Goal: Information Seeking & Learning: Learn about a topic

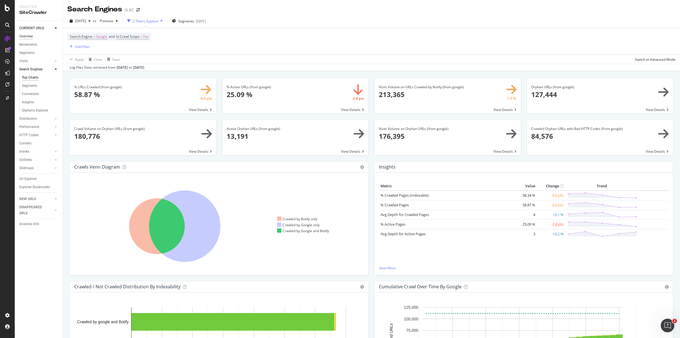
click at [30, 36] on div "Overview" at bounding box center [26, 36] width 14 height 6
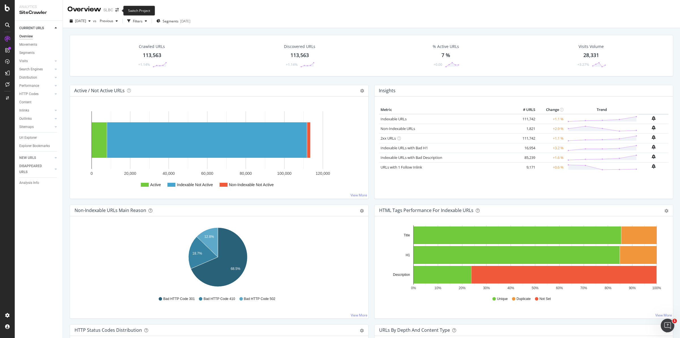
click at [120, 10] on span at bounding box center [117, 10] width 8 height 4
click at [117, 13] on div "Overview SLBC" at bounding box center [95, 10] width 57 height 10
click at [116, 12] on icon "arrow-right-arrow-left" at bounding box center [116, 10] width 3 height 4
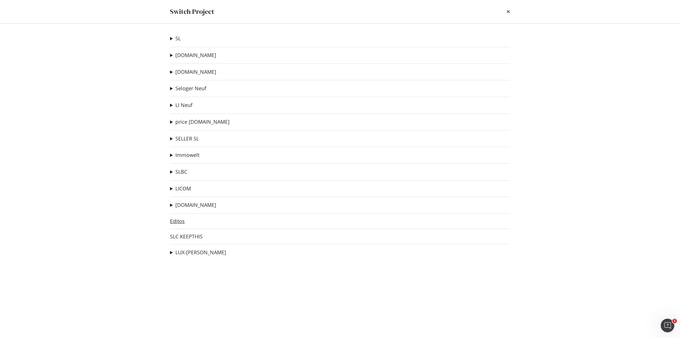
click at [177, 221] on link "Editos" at bounding box center [177, 221] width 15 height 6
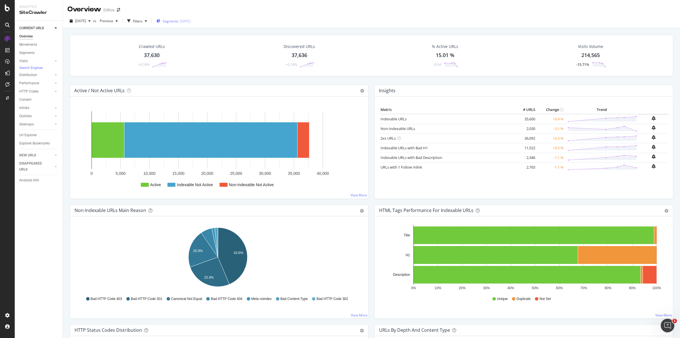
click at [179, 20] on span "Segments" at bounding box center [171, 21] width 16 height 5
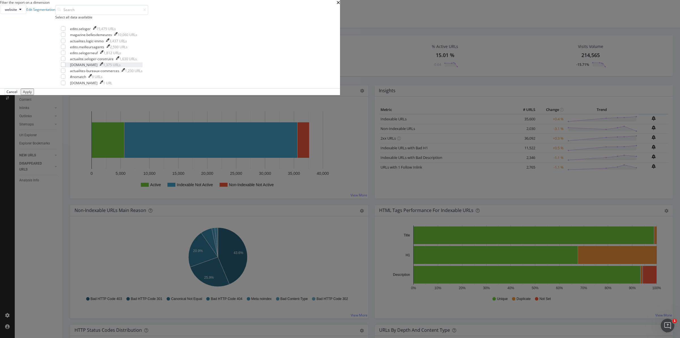
click at [98, 67] on div "[DOMAIN_NAME]" at bounding box center [83, 64] width 27 height 5
click at [32, 94] on div "Apply" at bounding box center [27, 91] width 9 height 5
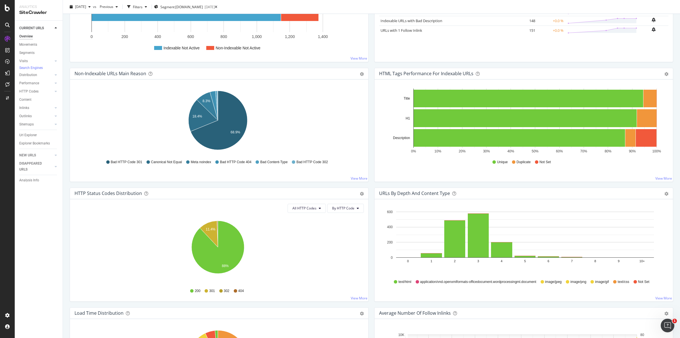
scroll to position [142, 0]
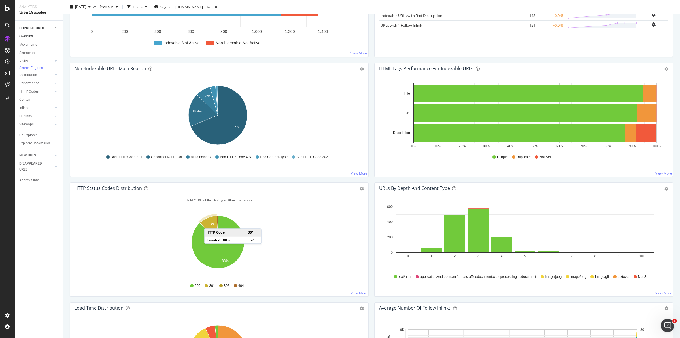
click at [210, 223] on text "11.4%" at bounding box center [211, 224] width 10 height 4
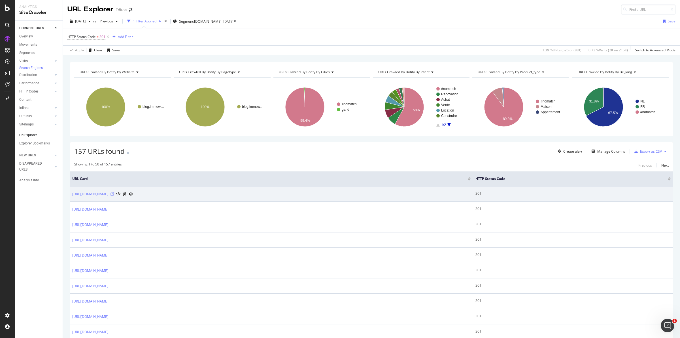
click at [114, 194] on icon at bounding box center [112, 193] width 3 height 3
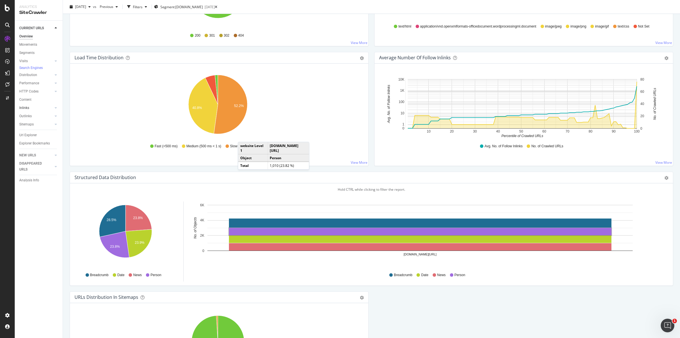
scroll to position [344, 0]
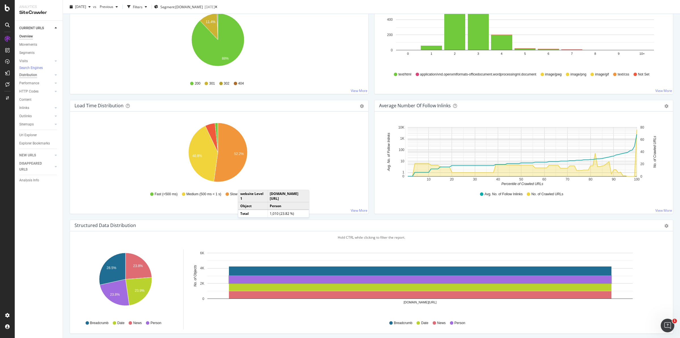
click at [35, 77] on div "Distribution" at bounding box center [28, 75] width 18 height 6
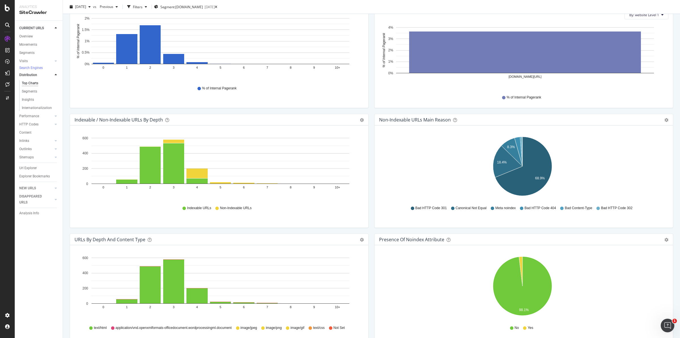
scroll to position [25, 0]
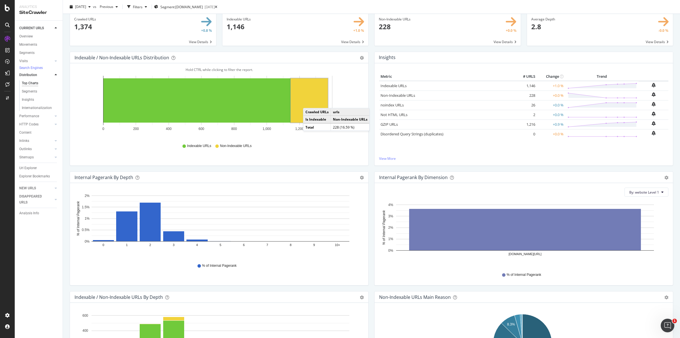
click at [309, 102] on rect "A chart." at bounding box center [309, 100] width 37 height 44
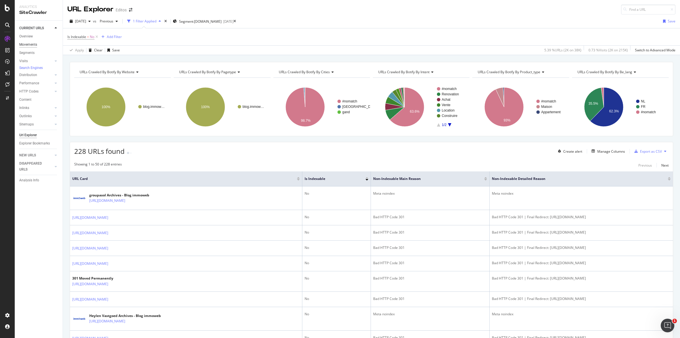
click at [30, 46] on div "Movements" at bounding box center [28, 45] width 18 height 6
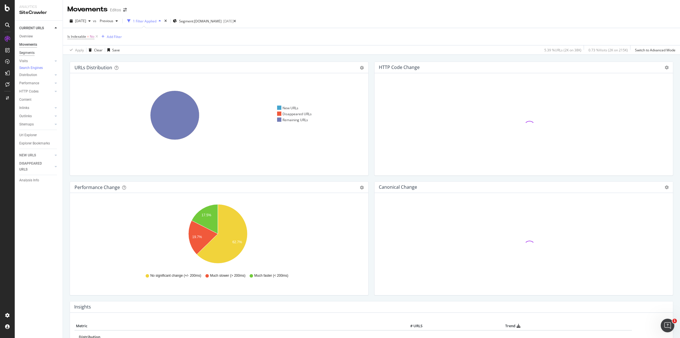
click at [29, 52] on div "Segments" at bounding box center [26, 53] width 15 height 6
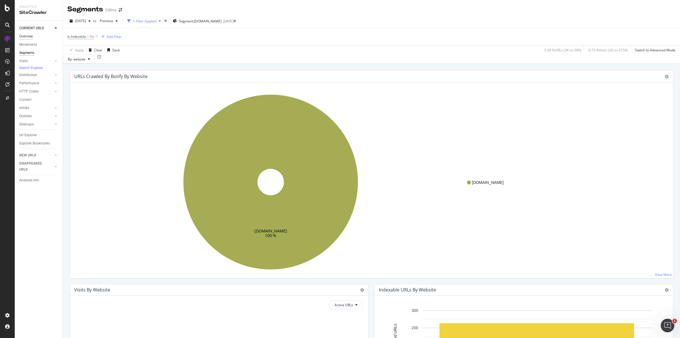
click at [29, 35] on div "Overview" at bounding box center [26, 36] width 14 height 6
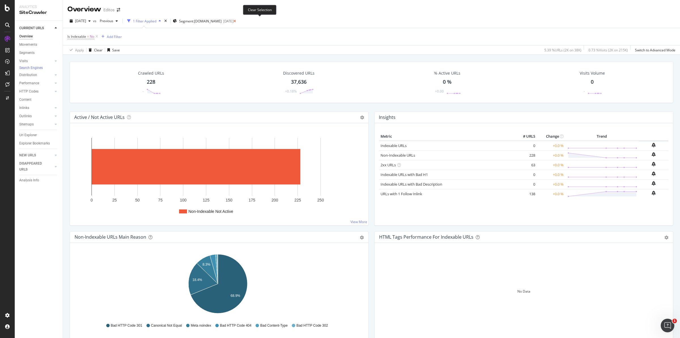
click at [236, 21] on icon at bounding box center [235, 21] width 3 height 3
